Goal: Find contact information: Find contact information

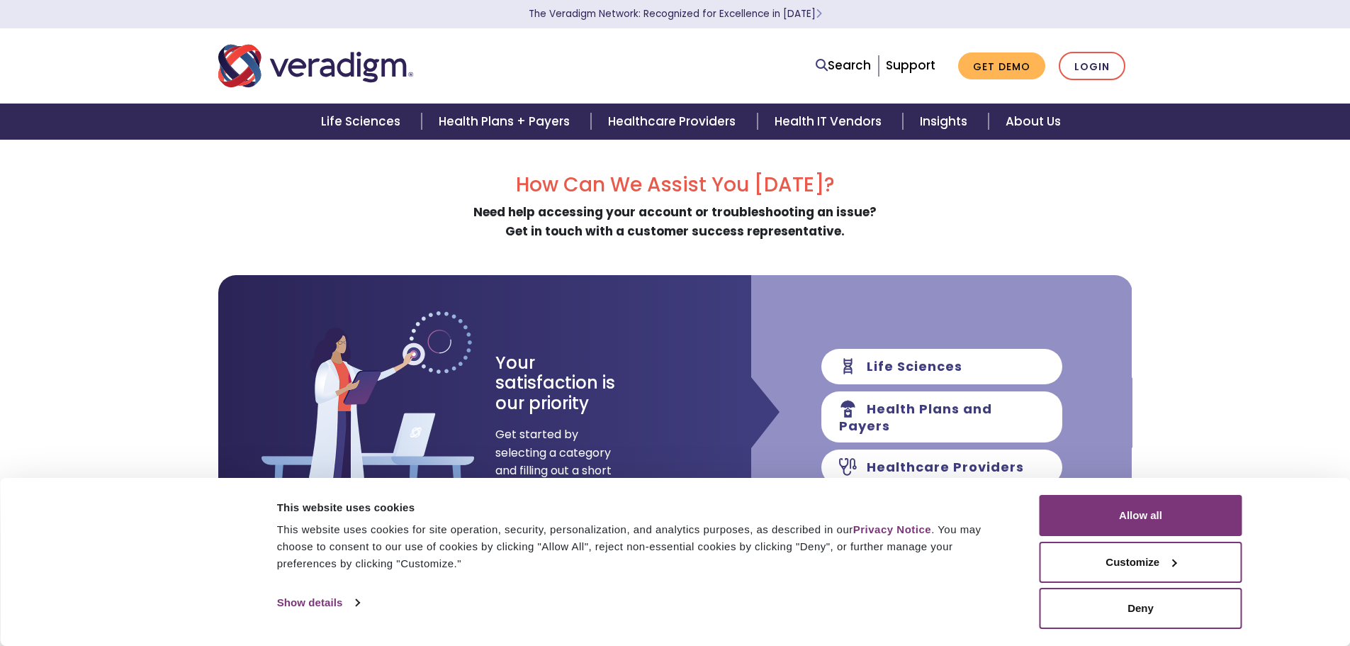
click at [1153, 522] on button "Allow all" at bounding box center [1141, 515] width 203 height 41
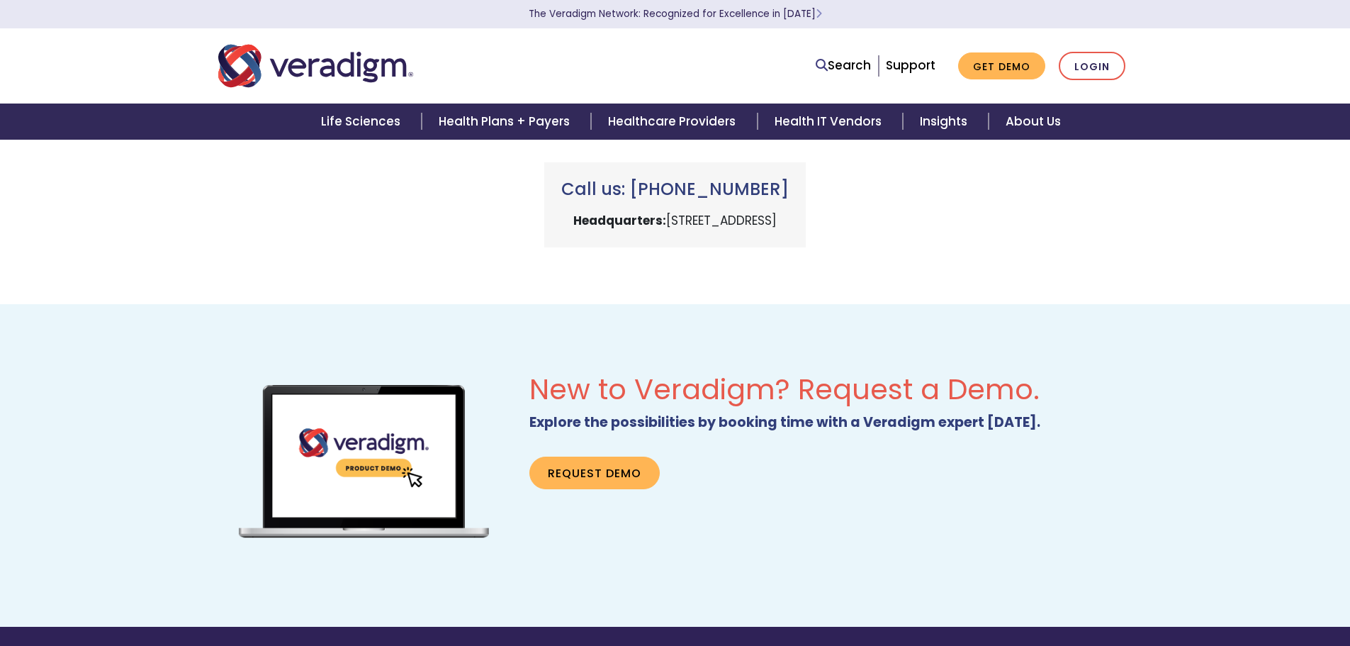
scroll to position [922, 0]
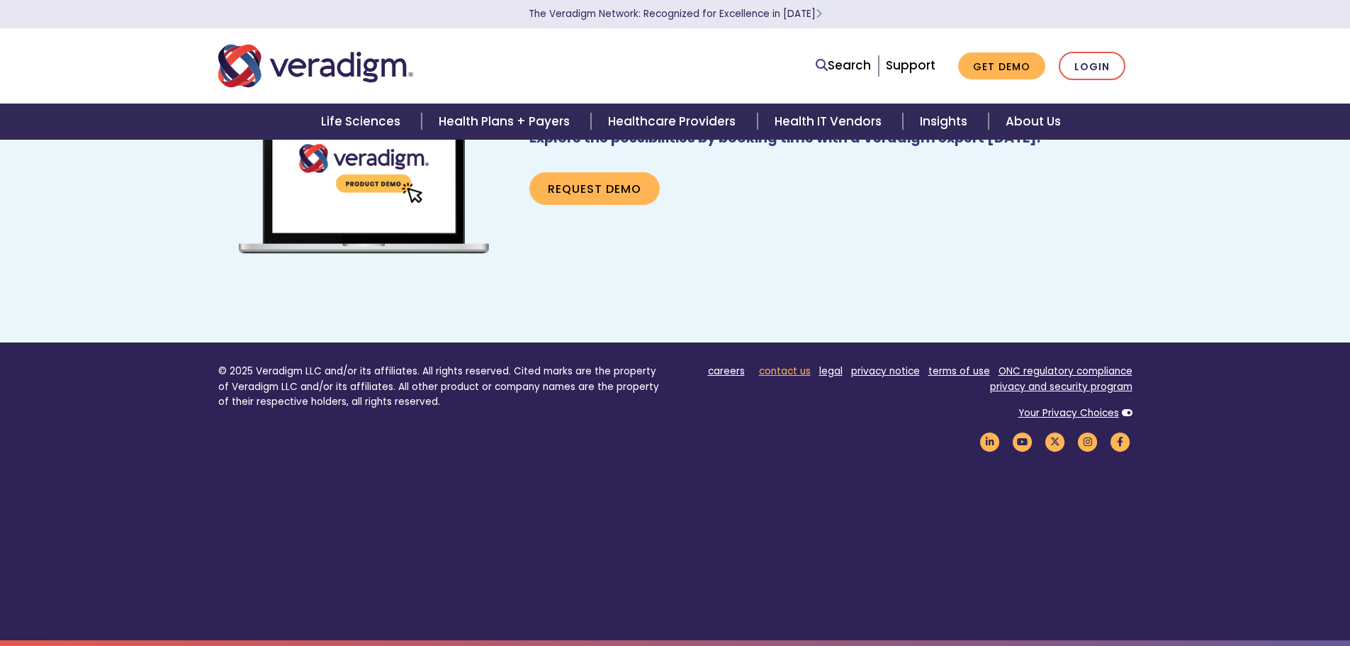
click at [780, 367] on link "contact us" at bounding box center [785, 370] width 52 height 13
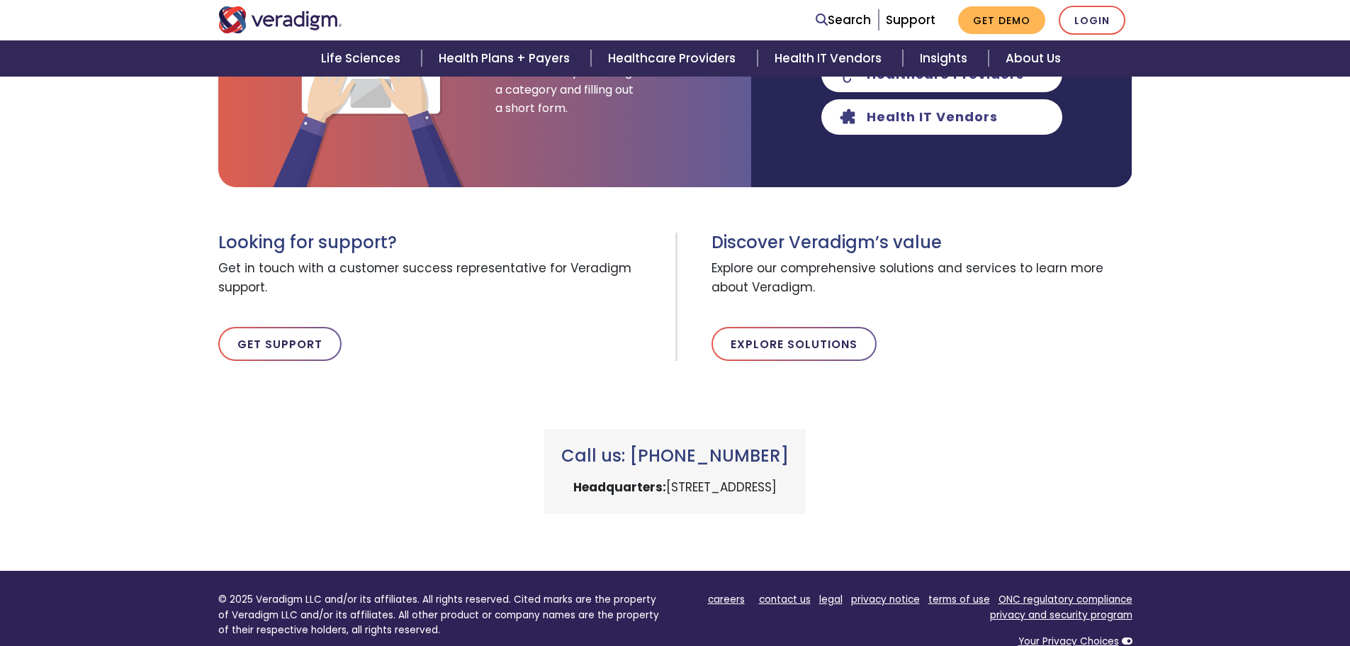
scroll to position [354, 0]
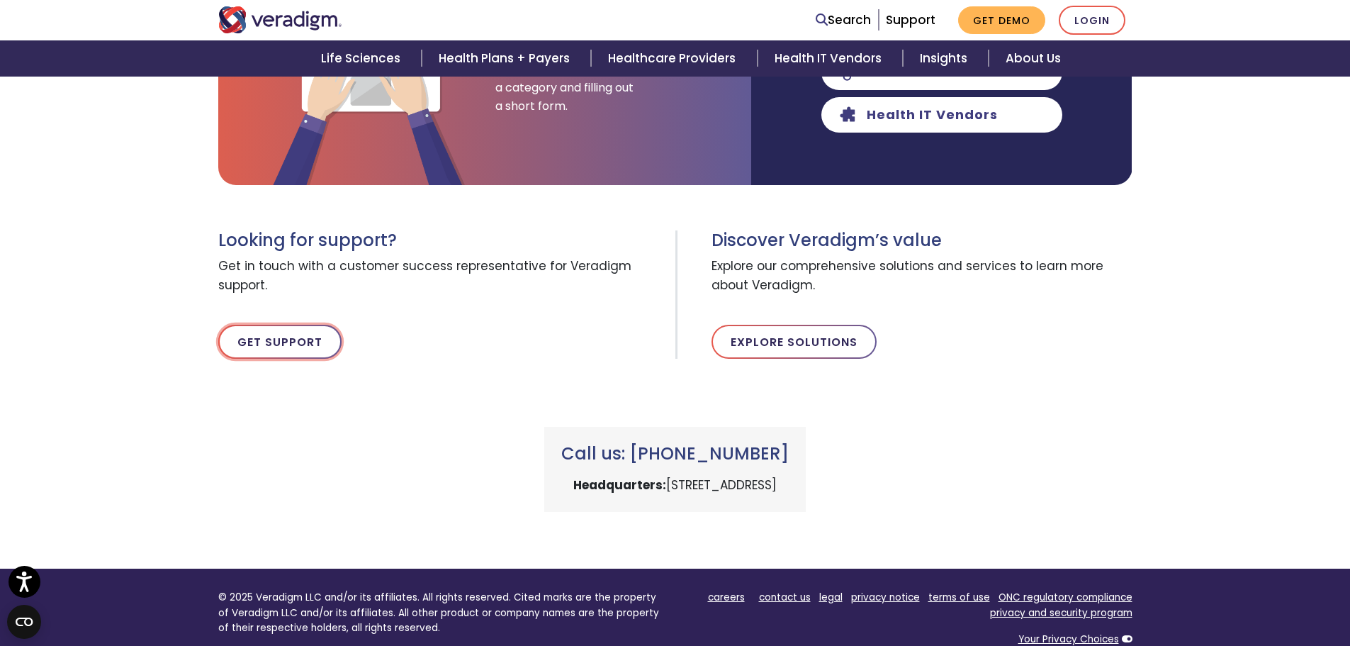
click at [249, 330] on link "Get Support" at bounding box center [279, 342] width 123 height 34
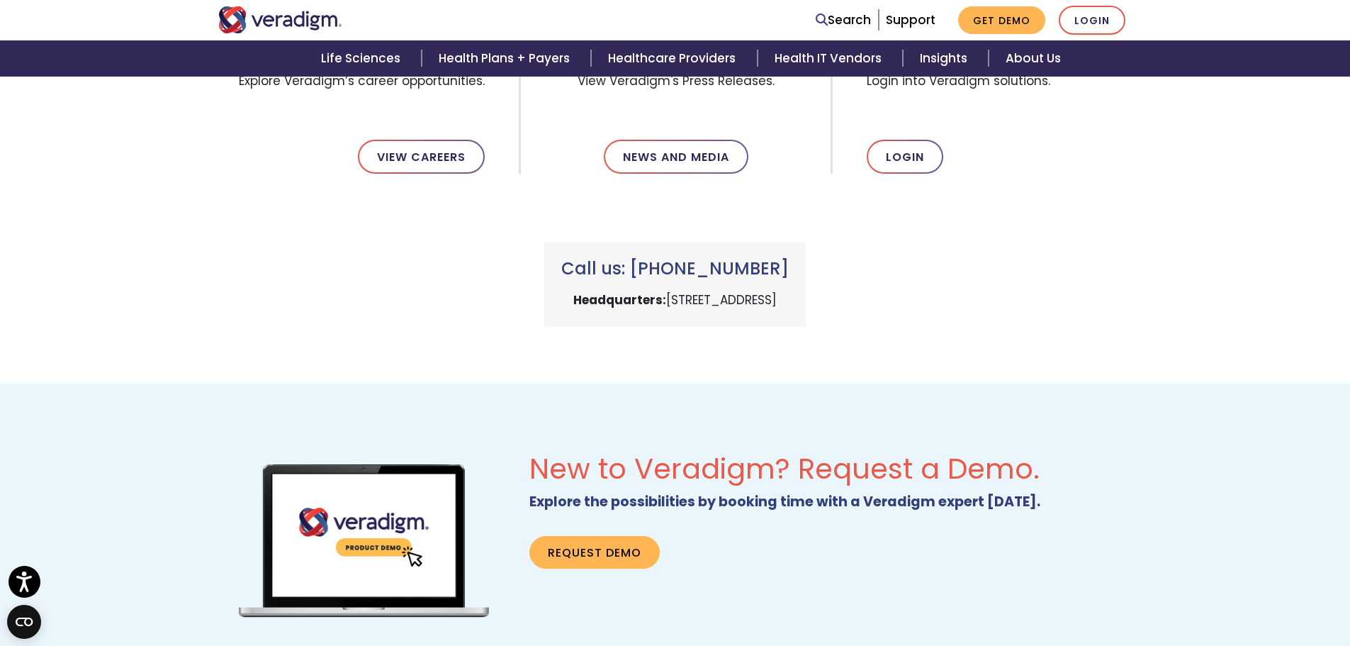
scroll to position [496, 0]
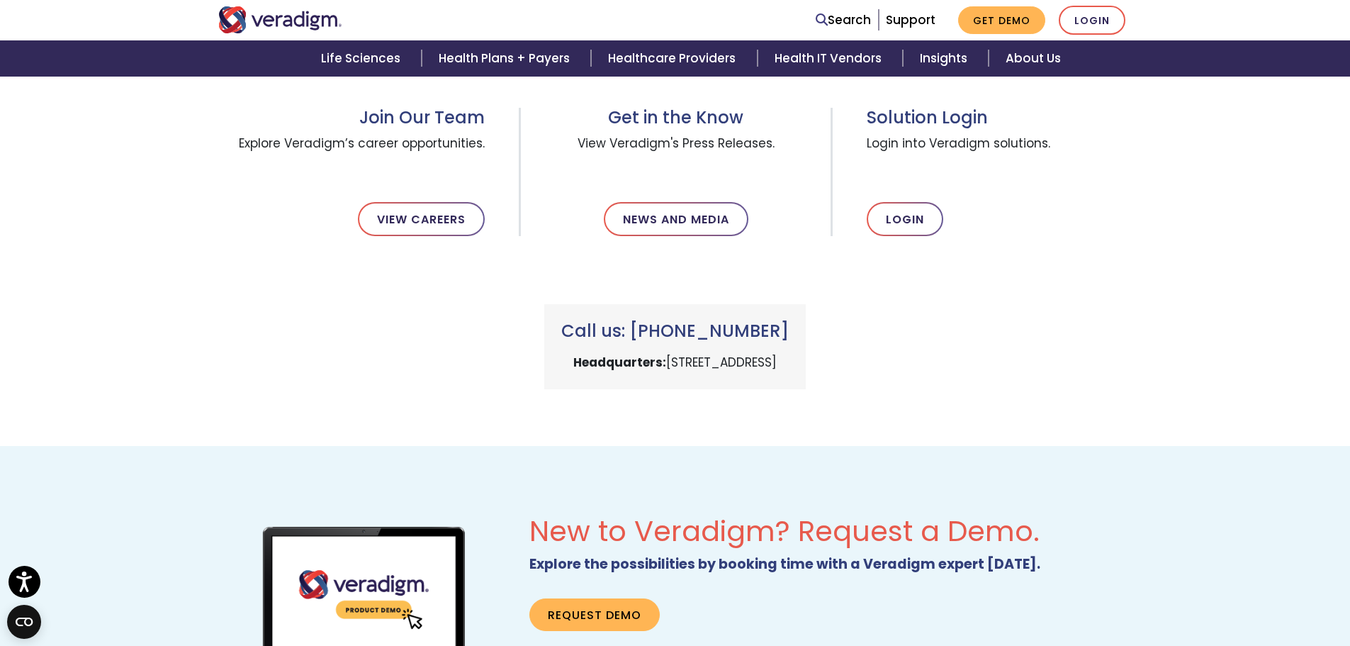
drag, startPoint x: 802, startPoint y: 327, endPoint x: 650, endPoint y: 329, distance: 151.7
click at [650, 329] on h3 "Call us: [PHONE_NUMBER]" at bounding box center [675, 331] width 228 height 21
drag, startPoint x: 877, startPoint y: 362, endPoint x: 465, endPoint y: 361, distance: 411.8
click at [544, 361] on div "Call us: [PHONE_NUMBER] Headquarters: [STREET_ADDRESS]" at bounding box center [675, 346] width 262 height 85
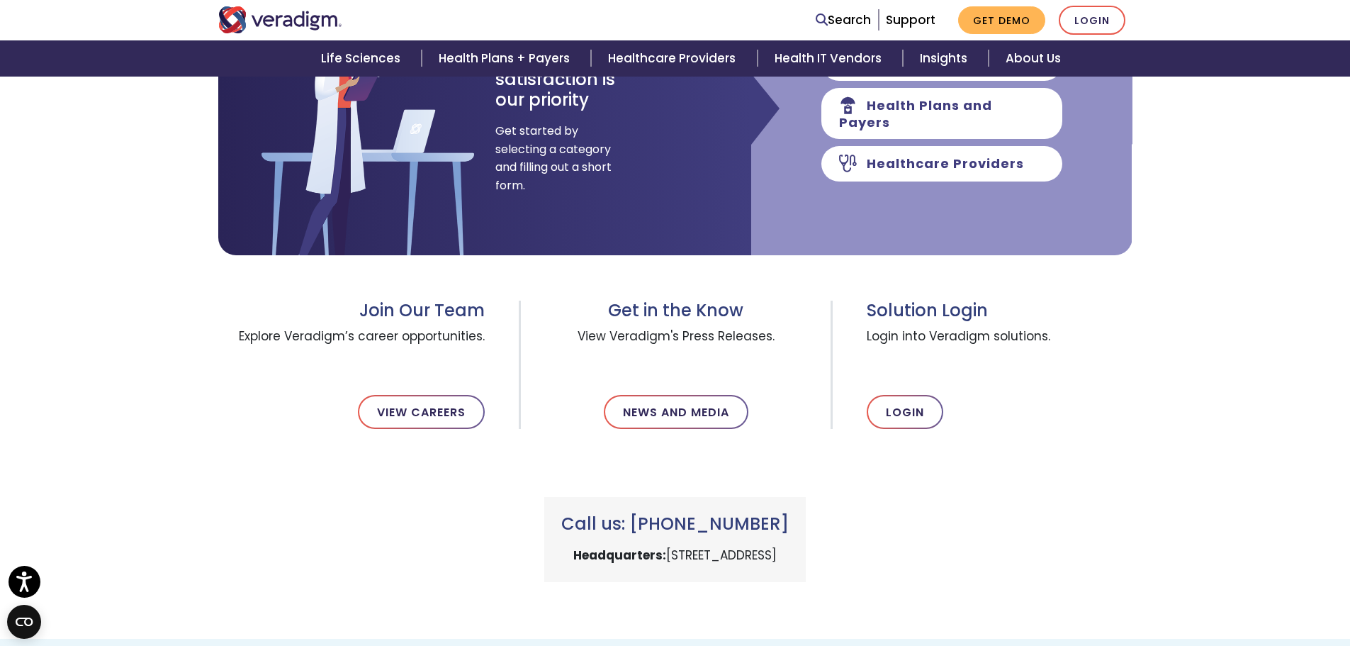
scroll to position [142, 0]
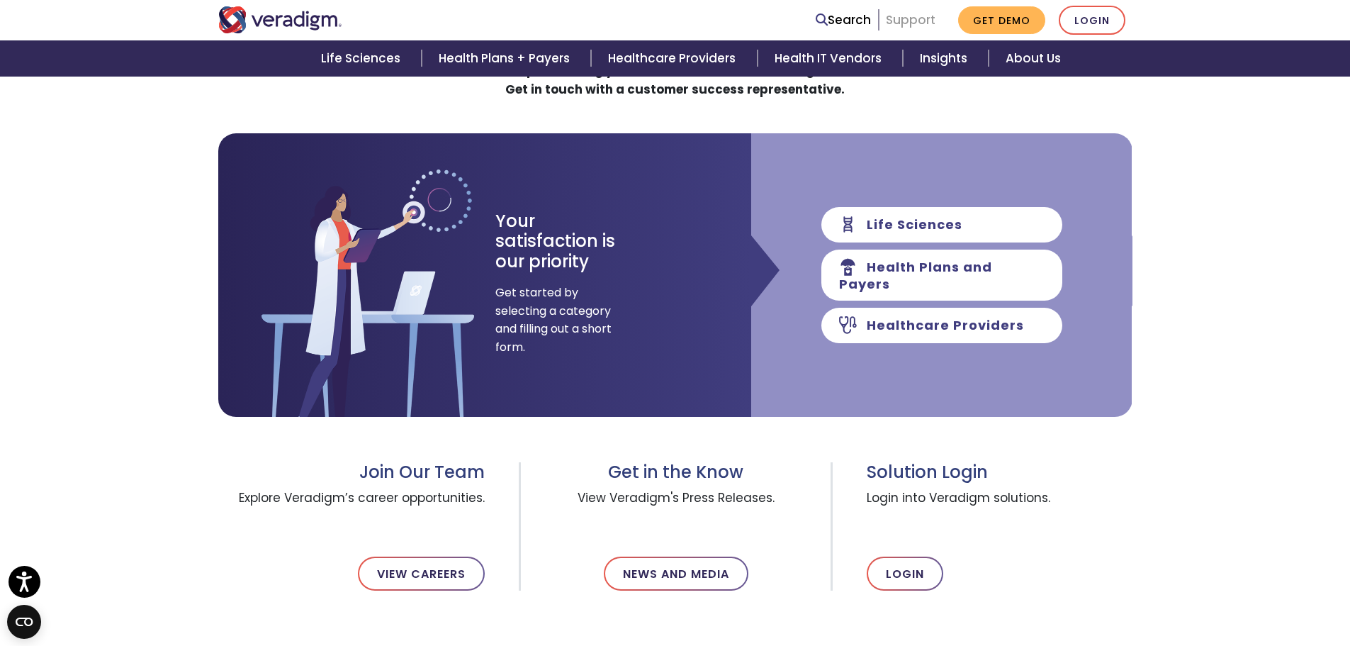
click at [916, 23] on link "Support" at bounding box center [911, 19] width 50 height 17
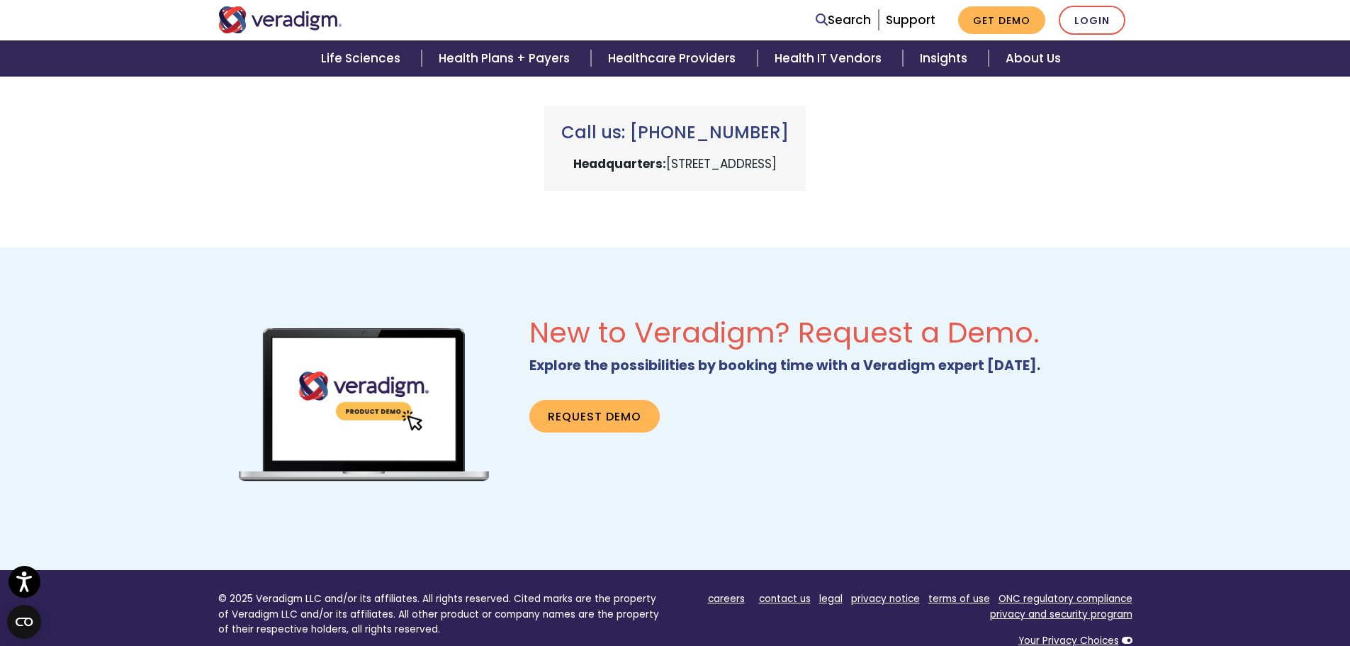
scroll to position [921, 0]
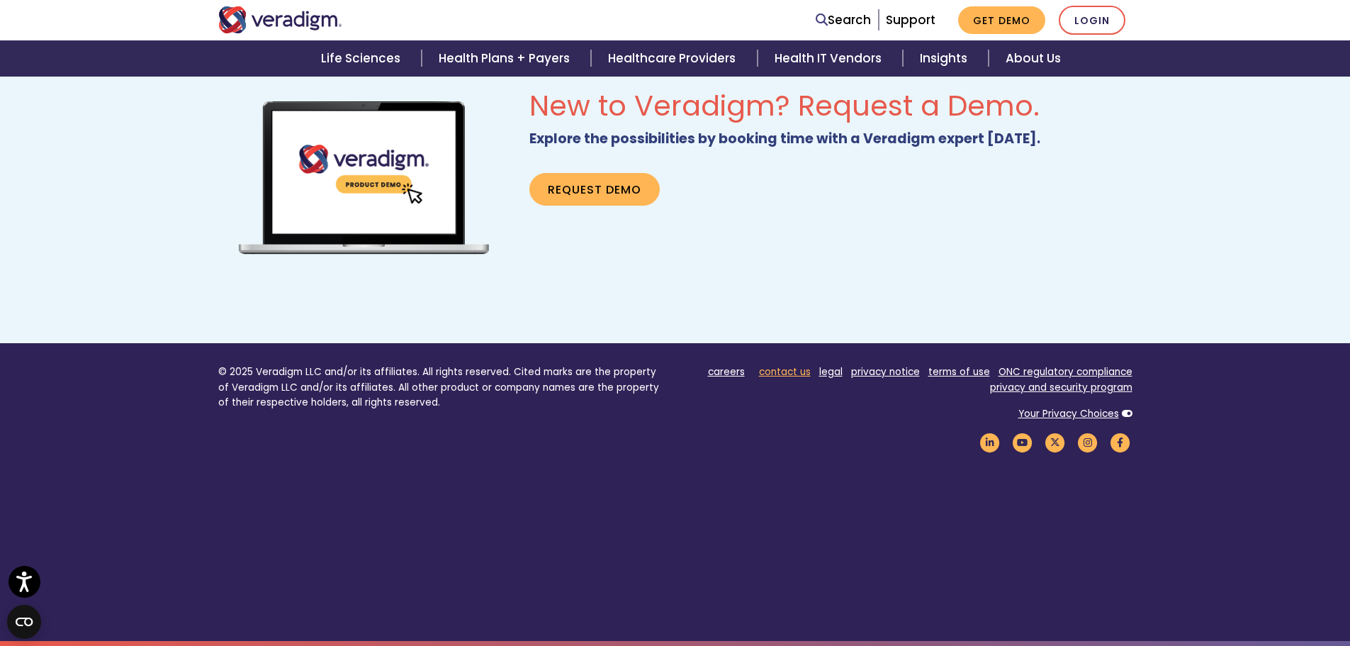
click at [780, 370] on link "contact us" at bounding box center [785, 371] width 52 height 13
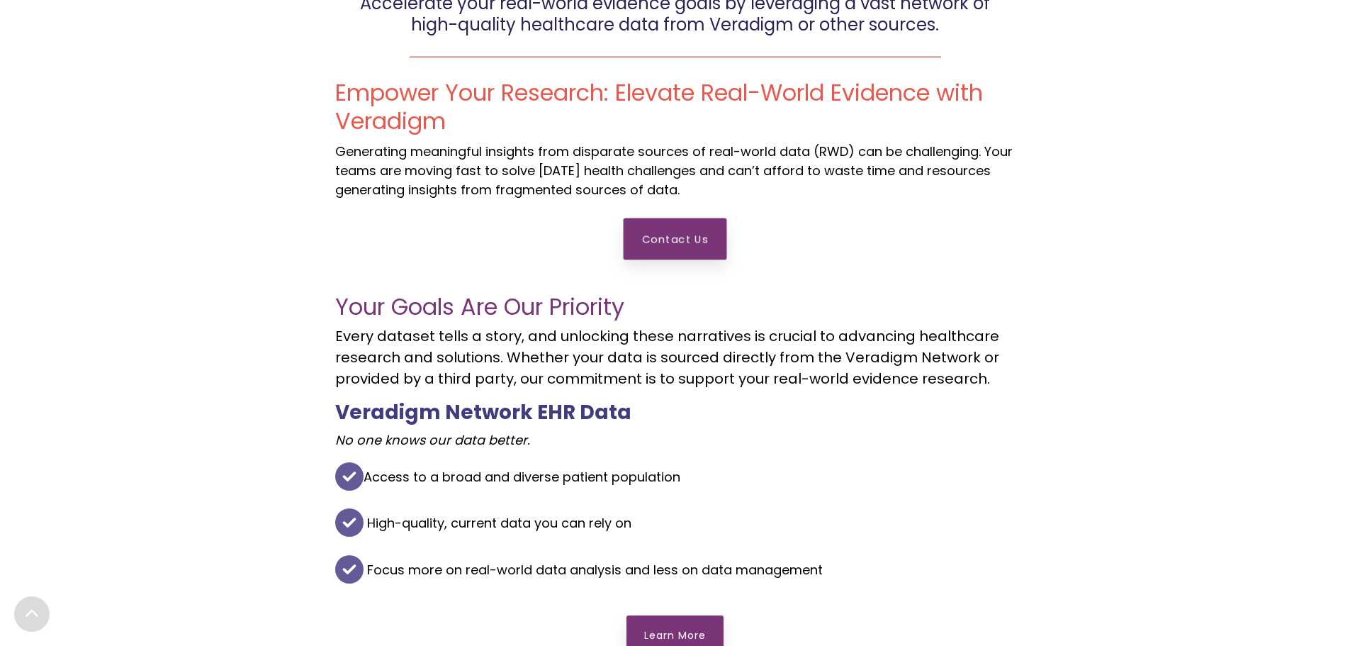
click at [671, 247] on link "Contact Us" at bounding box center [675, 239] width 103 height 42
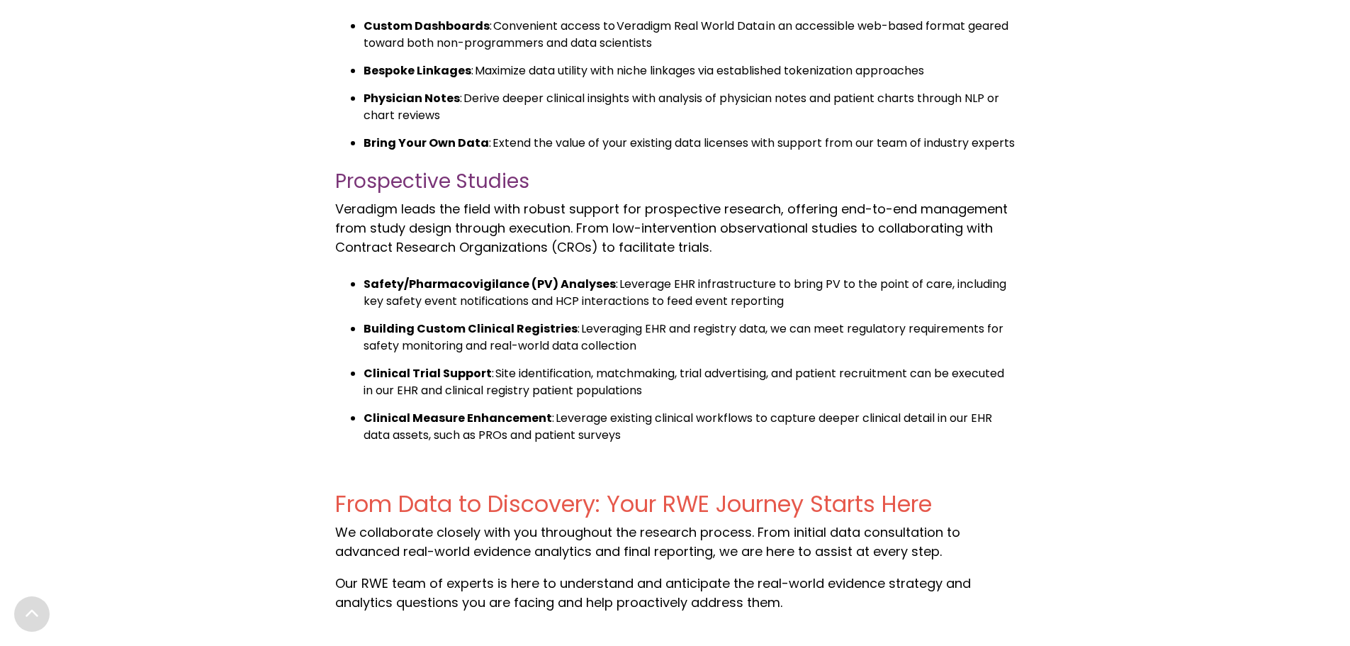
scroll to position [1906, 0]
